Goal: Task Accomplishment & Management: Manage account settings

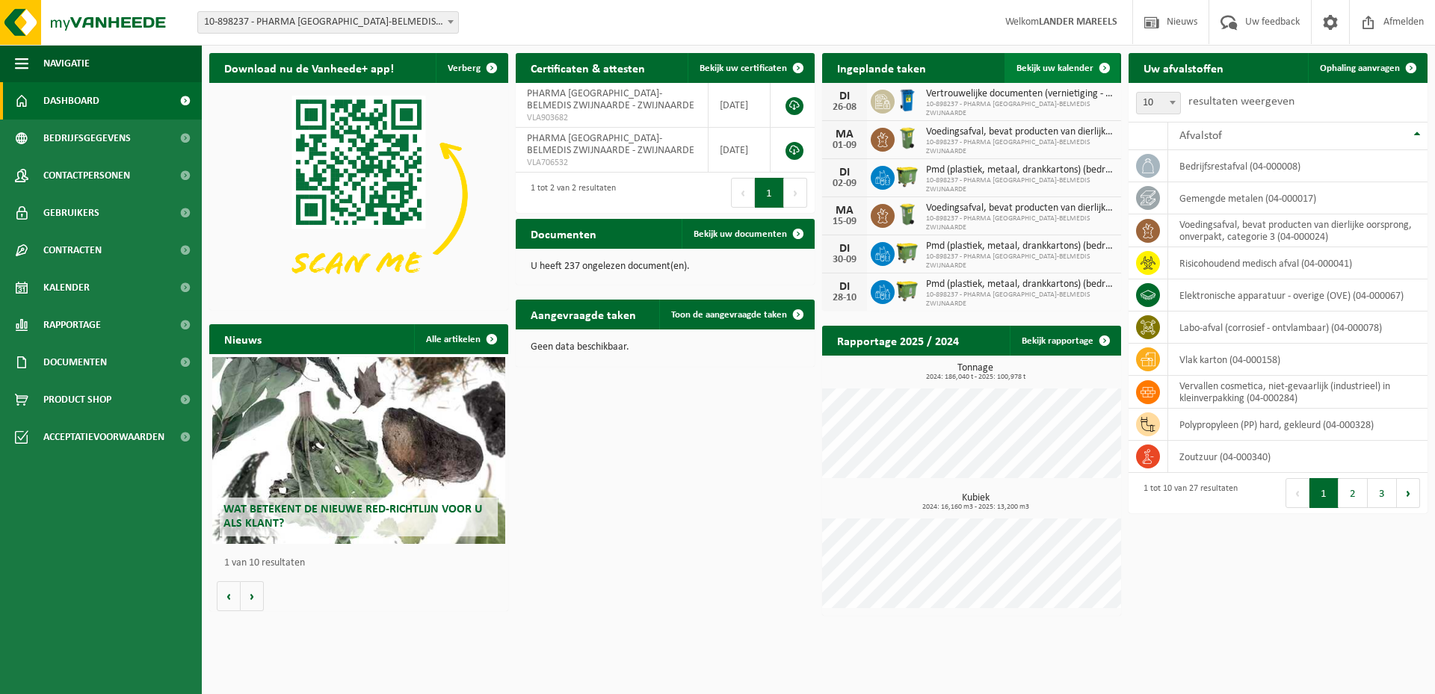
click at [1055, 67] on span "Bekijk uw kalender" at bounding box center [1054, 69] width 77 height 10
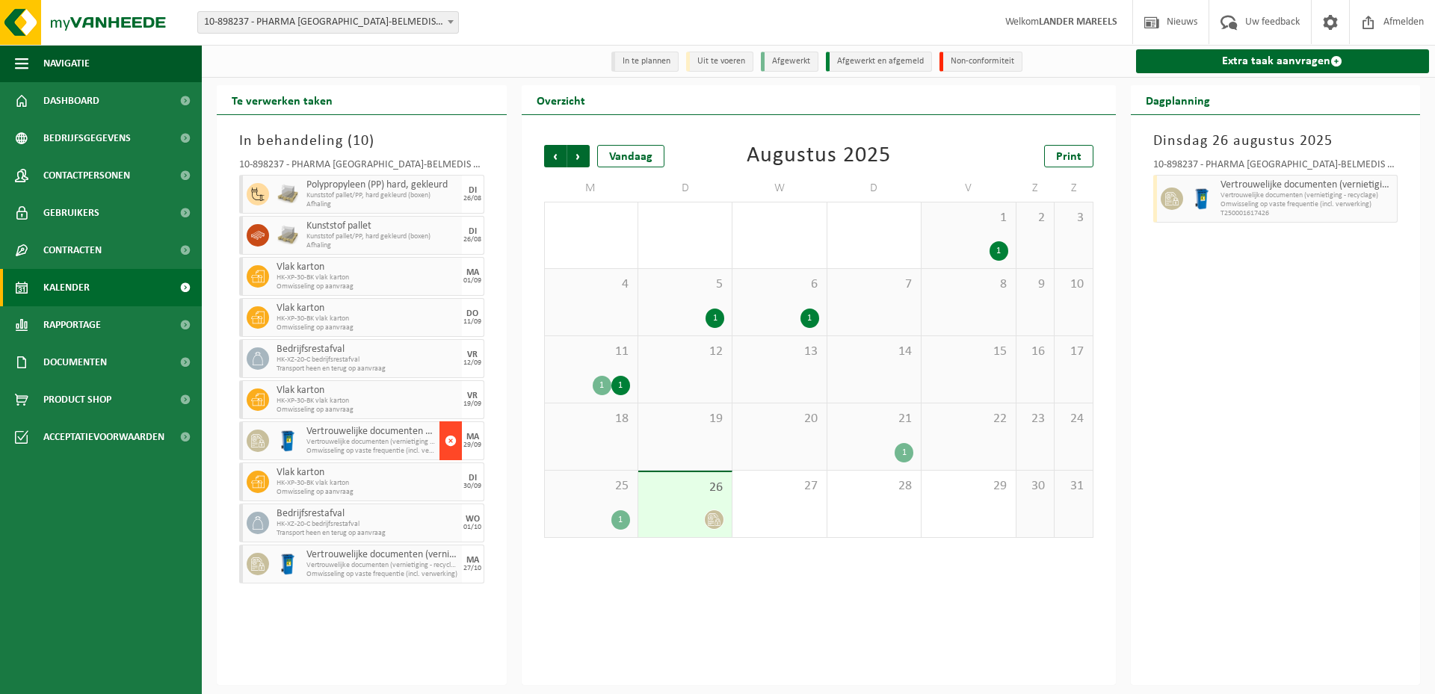
click at [452, 444] on span "button" at bounding box center [451, 441] width 12 height 30
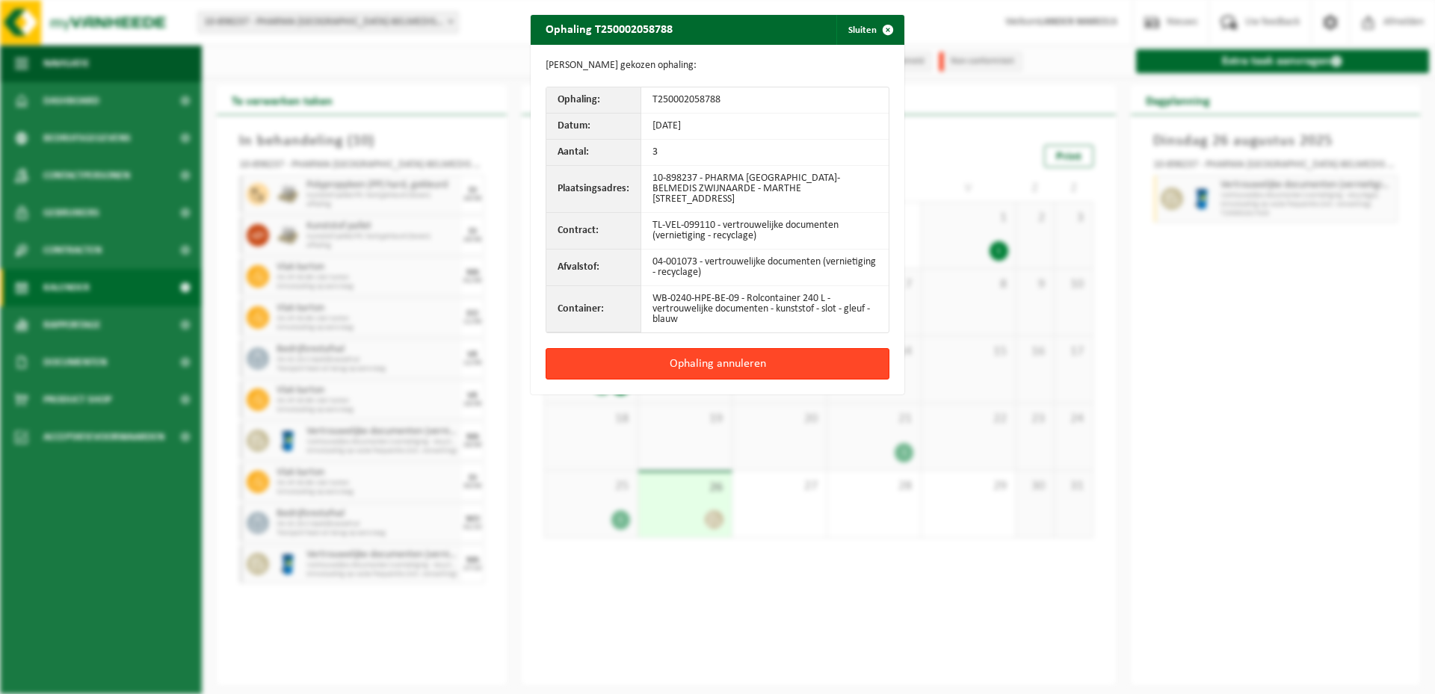
click at [714, 363] on button "Ophaling annuleren" at bounding box center [718, 363] width 344 height 31
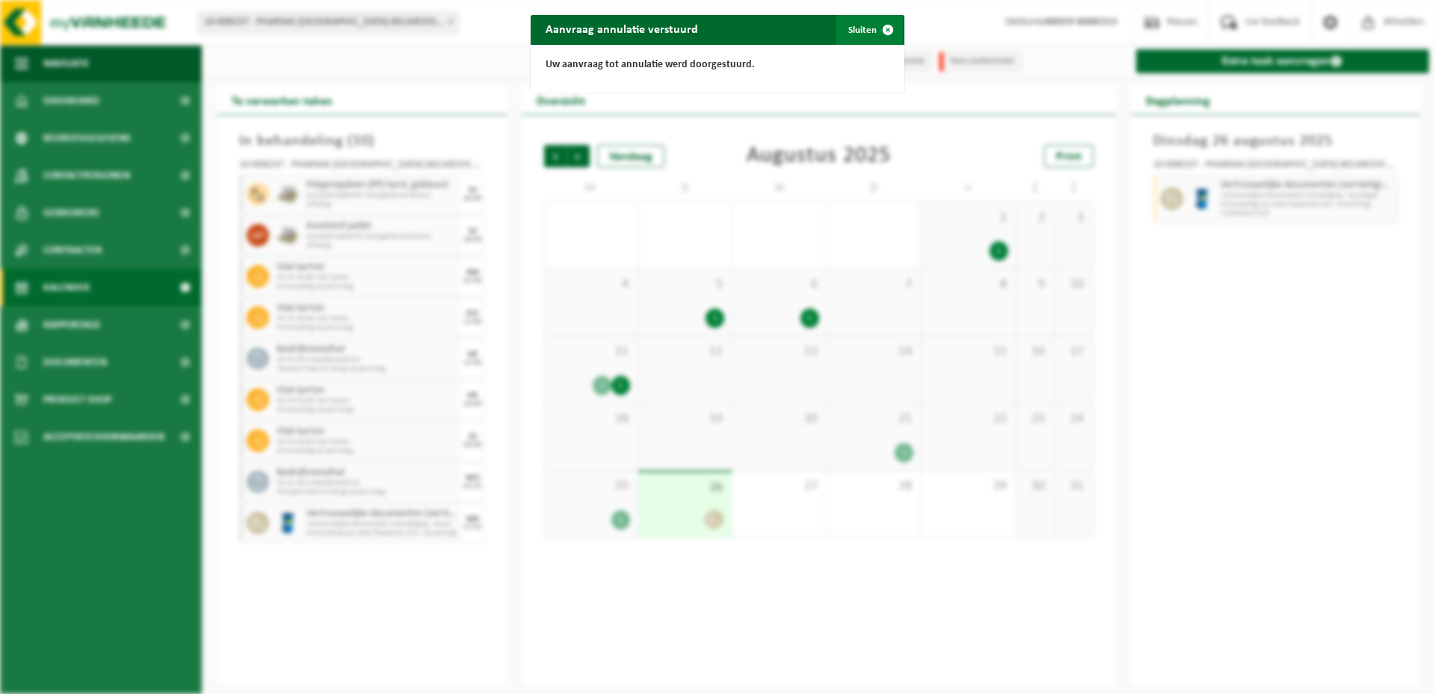
click at [880, 28] on span "button" at bounding box center [888, 30] width 30 height 30
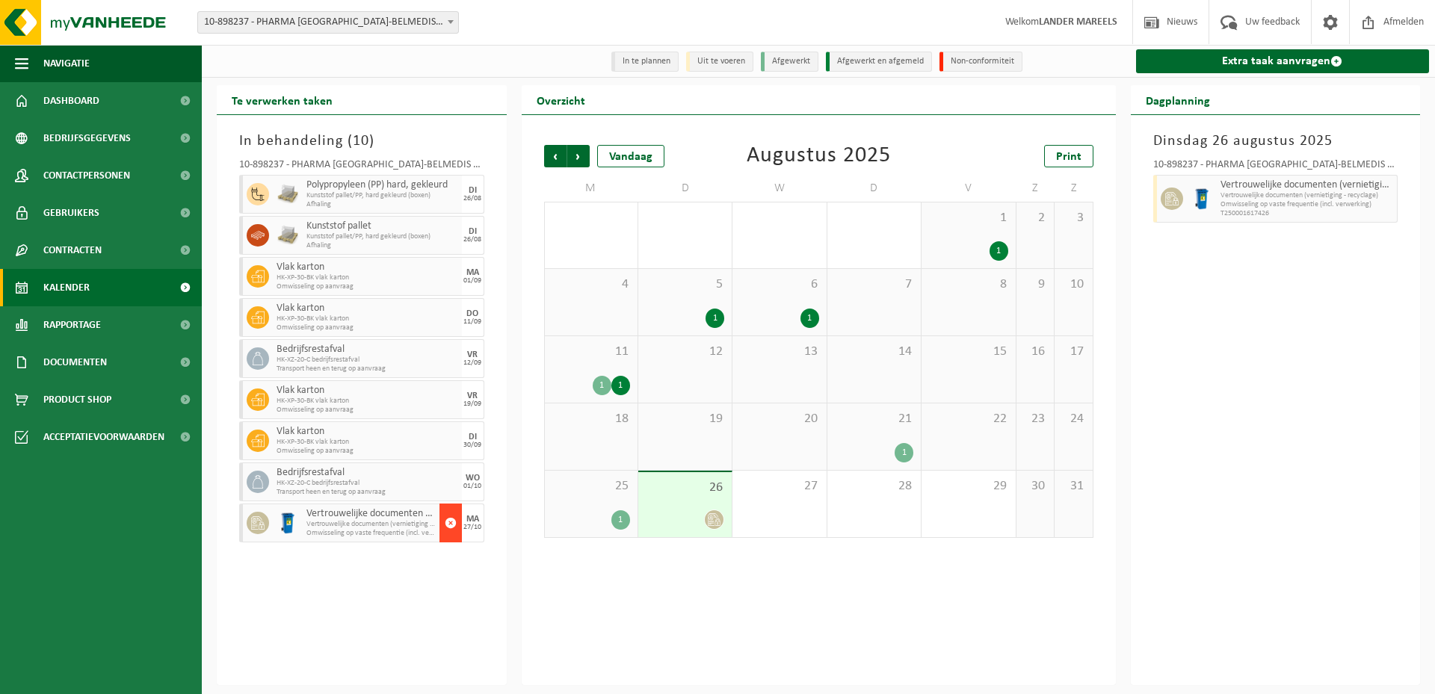
click at [451, 523] on span "button" at bounding box center [451, 523] width 12 height 30
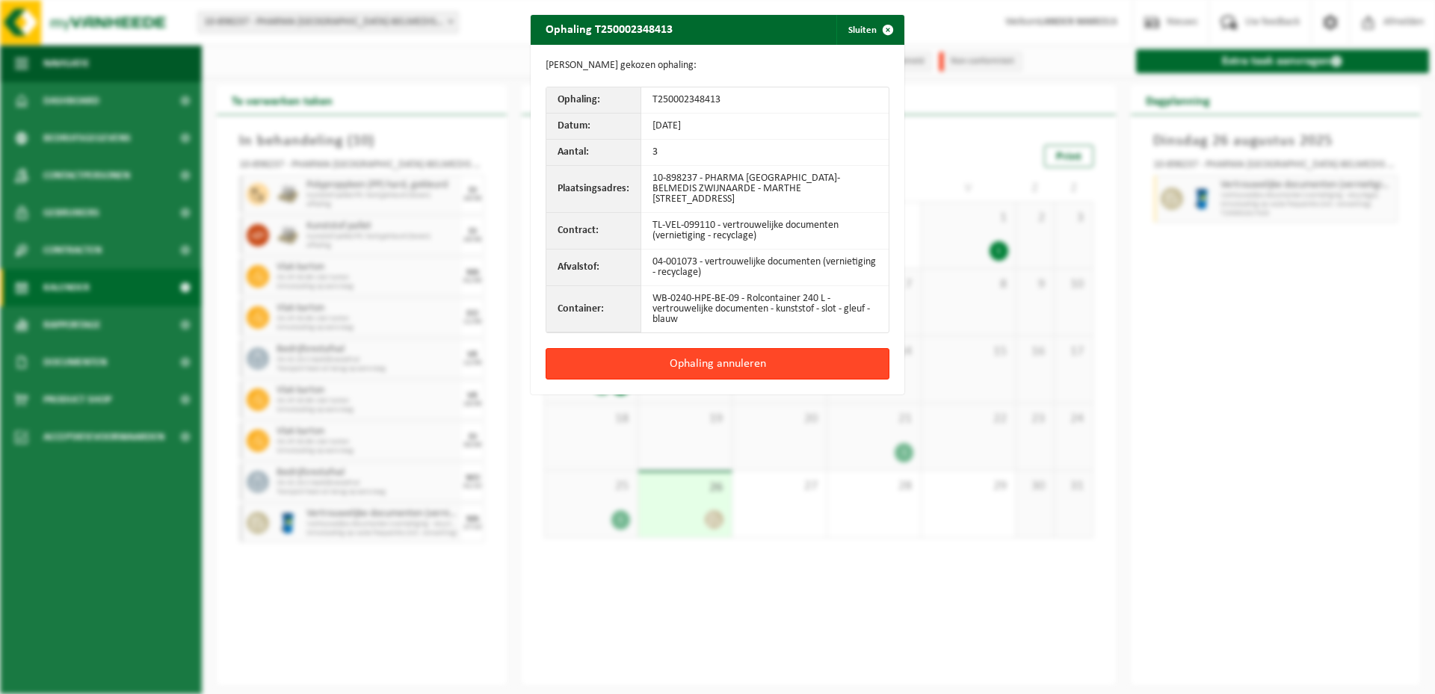
click at [751, 362] on button "Ophaling annuleren" at bounding box center [718, 363] width 344 height 31
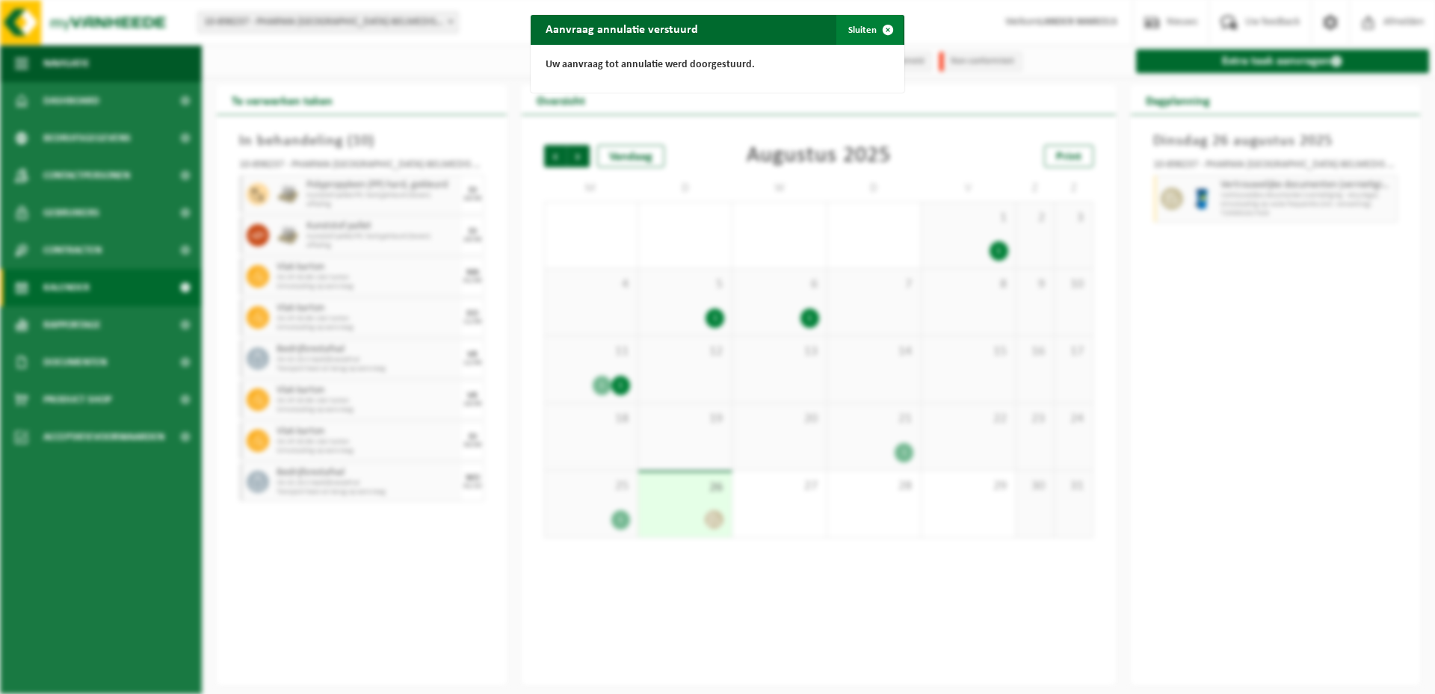
click at [866, 31] on button "Sluiten" at bounding box center [869, 30] width 67 height 30
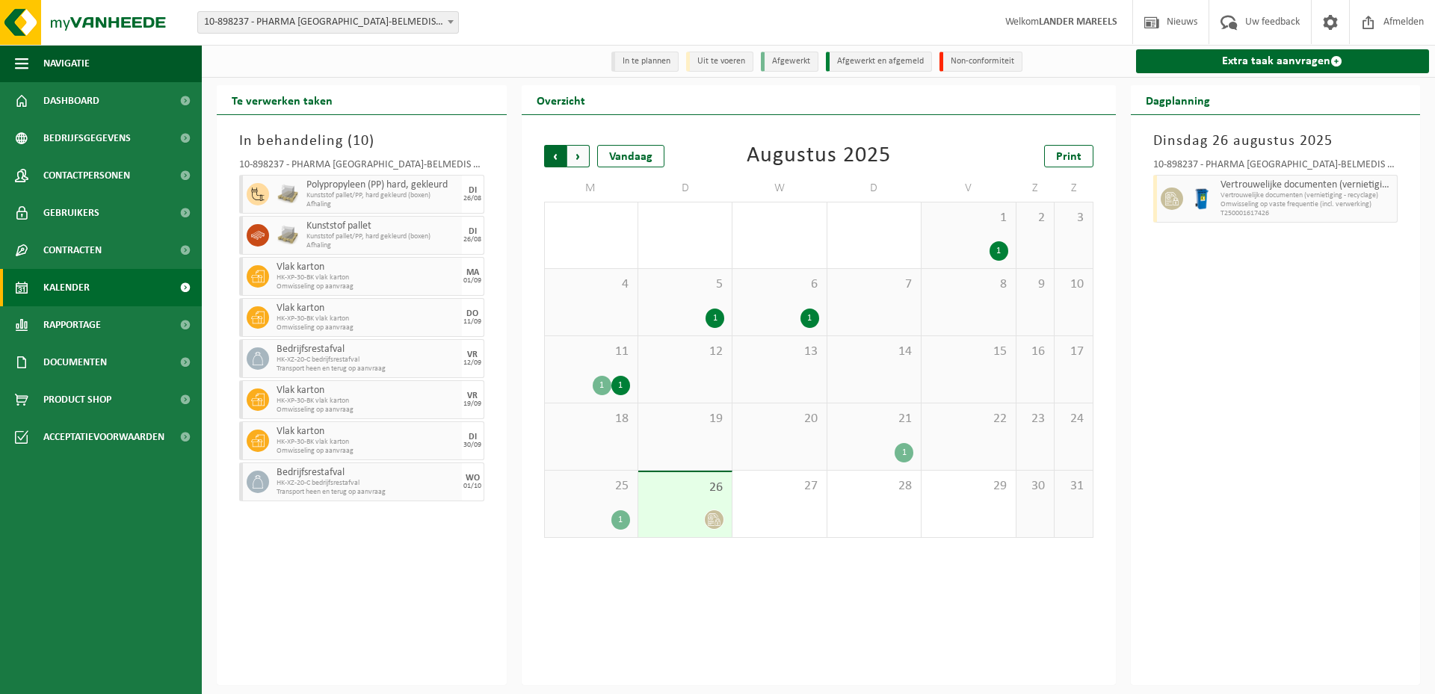
click at [585, 150] on span "Volgende" at bounding box center [578, 156] width 22 height 22
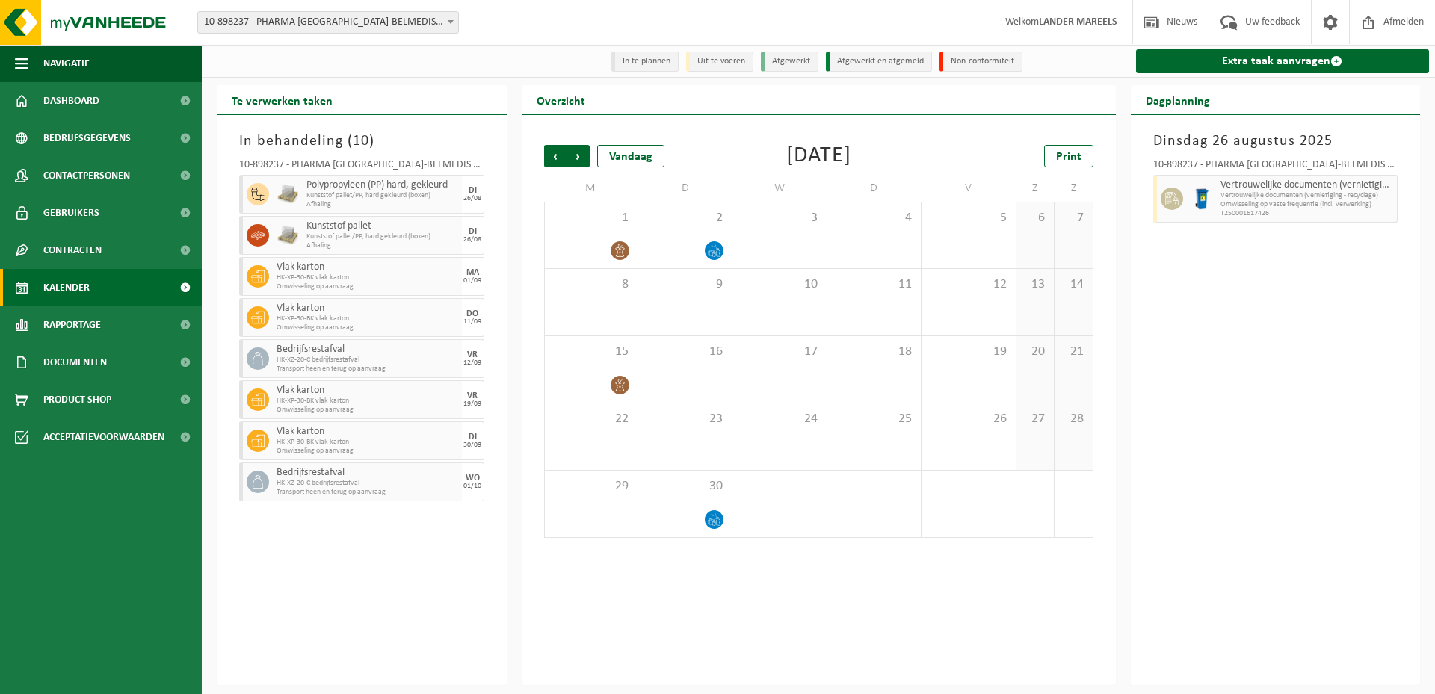
click at [585, 150] on span "Volgende" at bounding box center [578, 156] width 22 height 22
